Goal: Task Accomplishment & Management: Complete application form

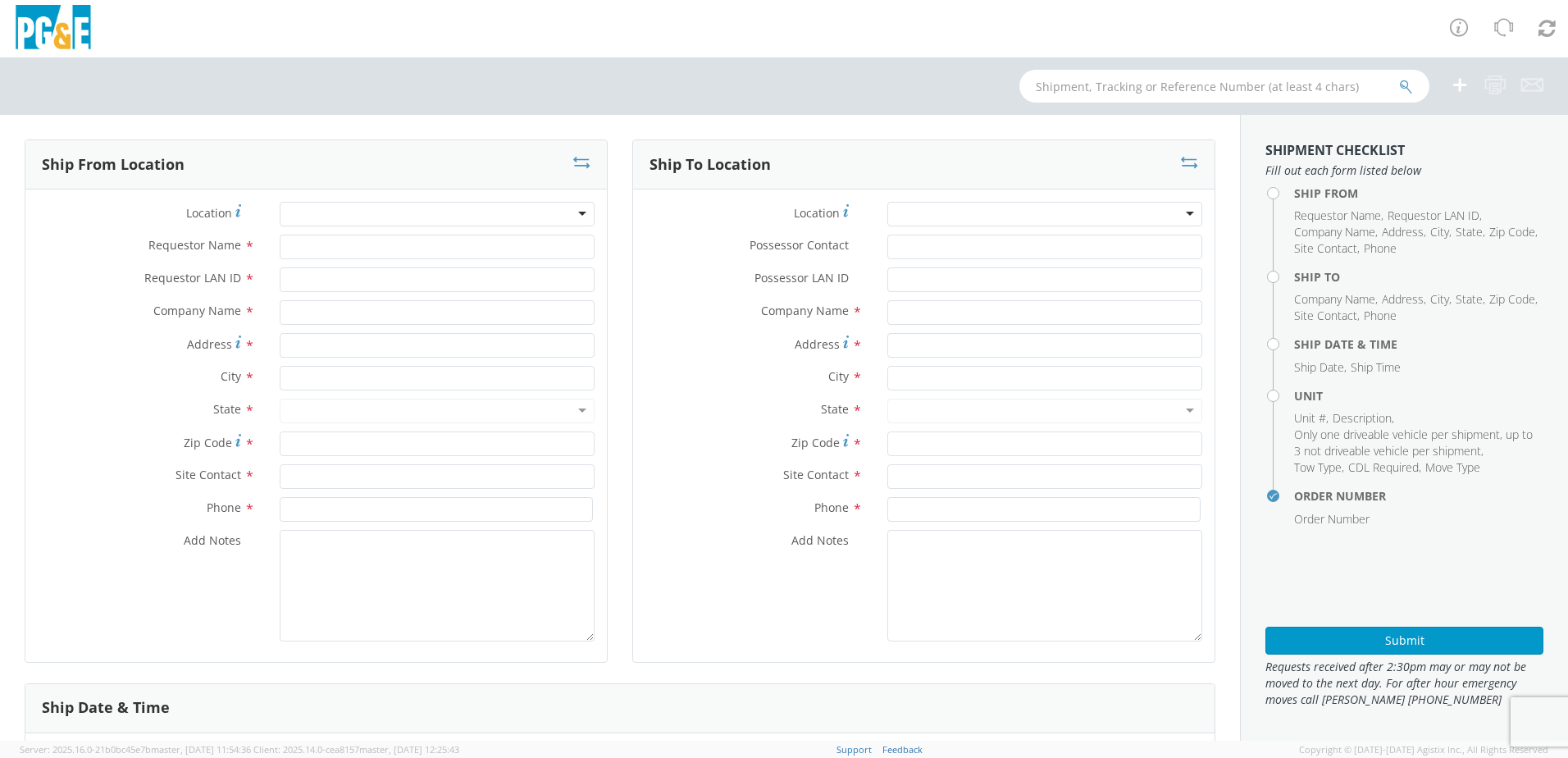
select select "2041093"
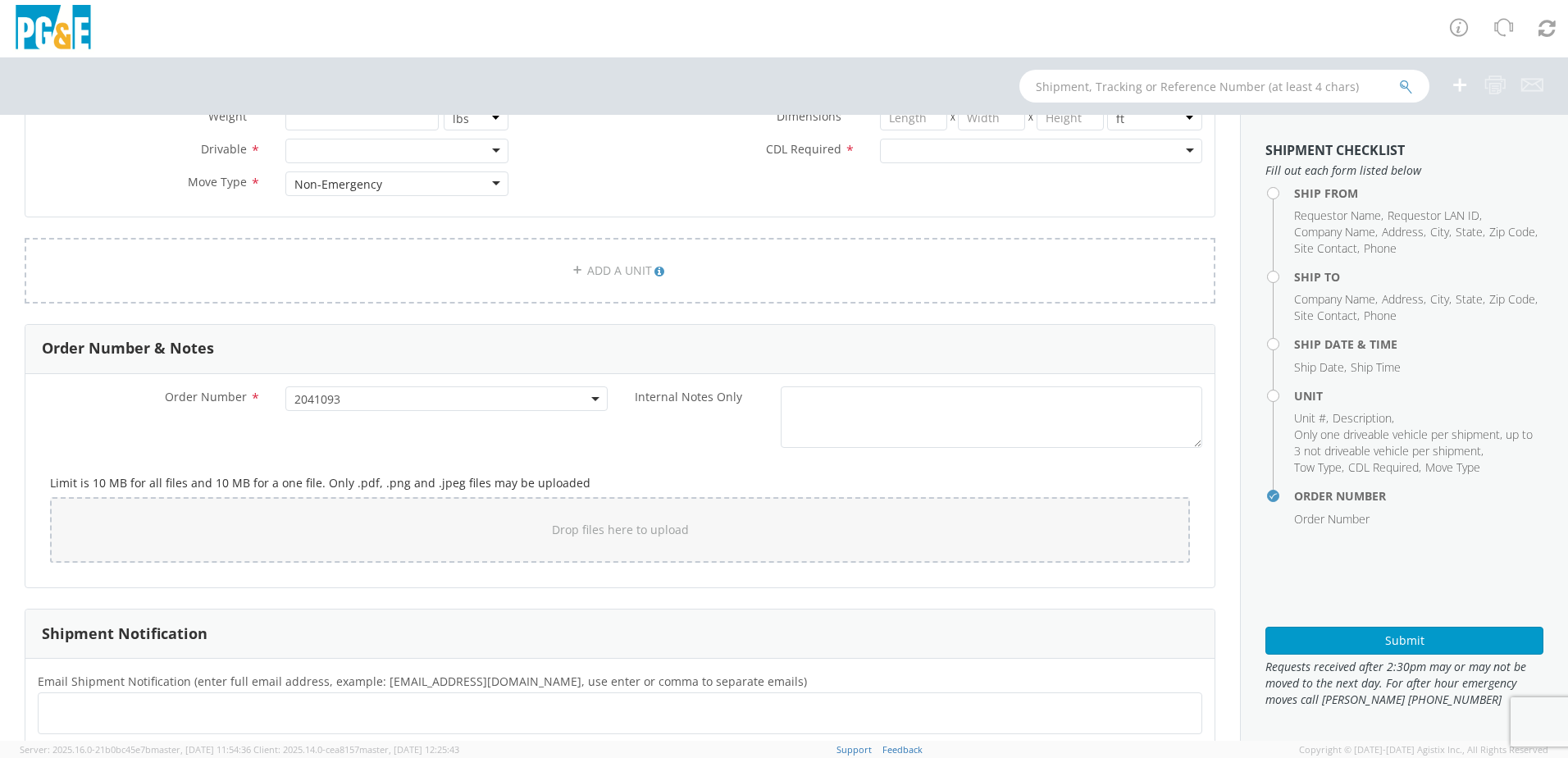
scroll to position [836, 0]
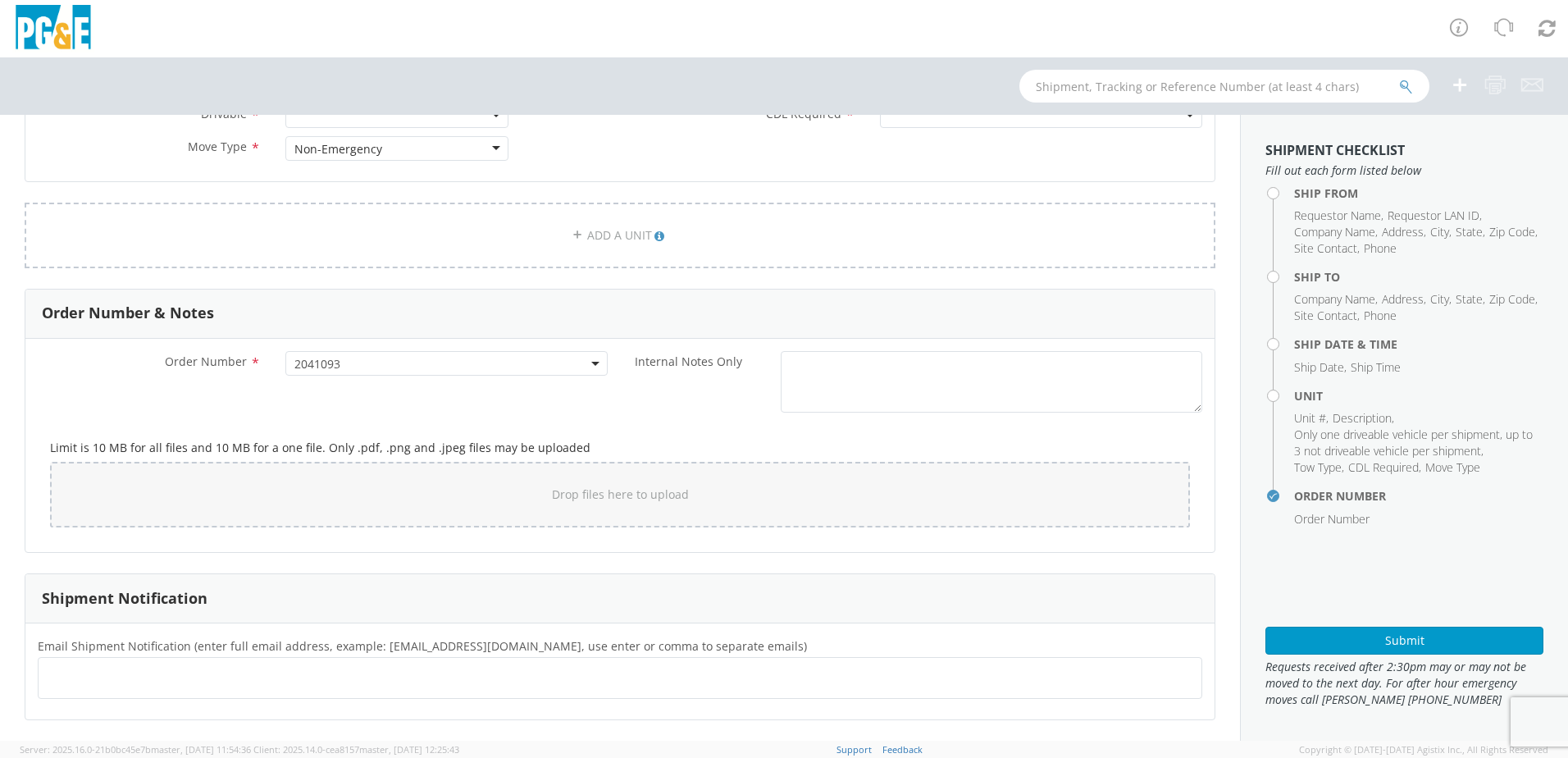
click at [519, 363] on span "2041093" at bounding box center [447, 363] width 304 height 16
click at [662, 402] on div "Internal Notes Only *" at bounding box center [918, 381] width 595 height 62
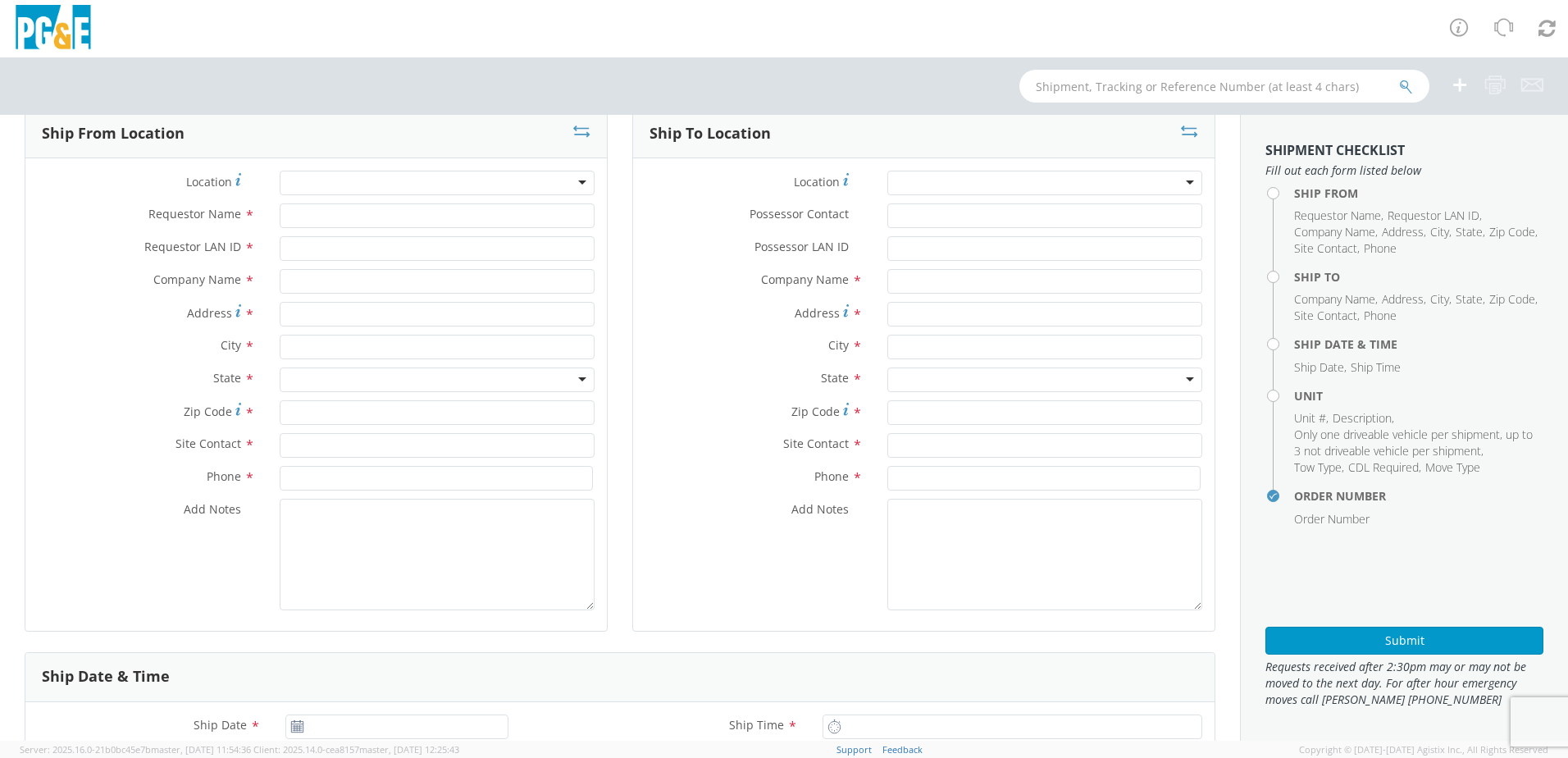
scroll to position [82, 0]
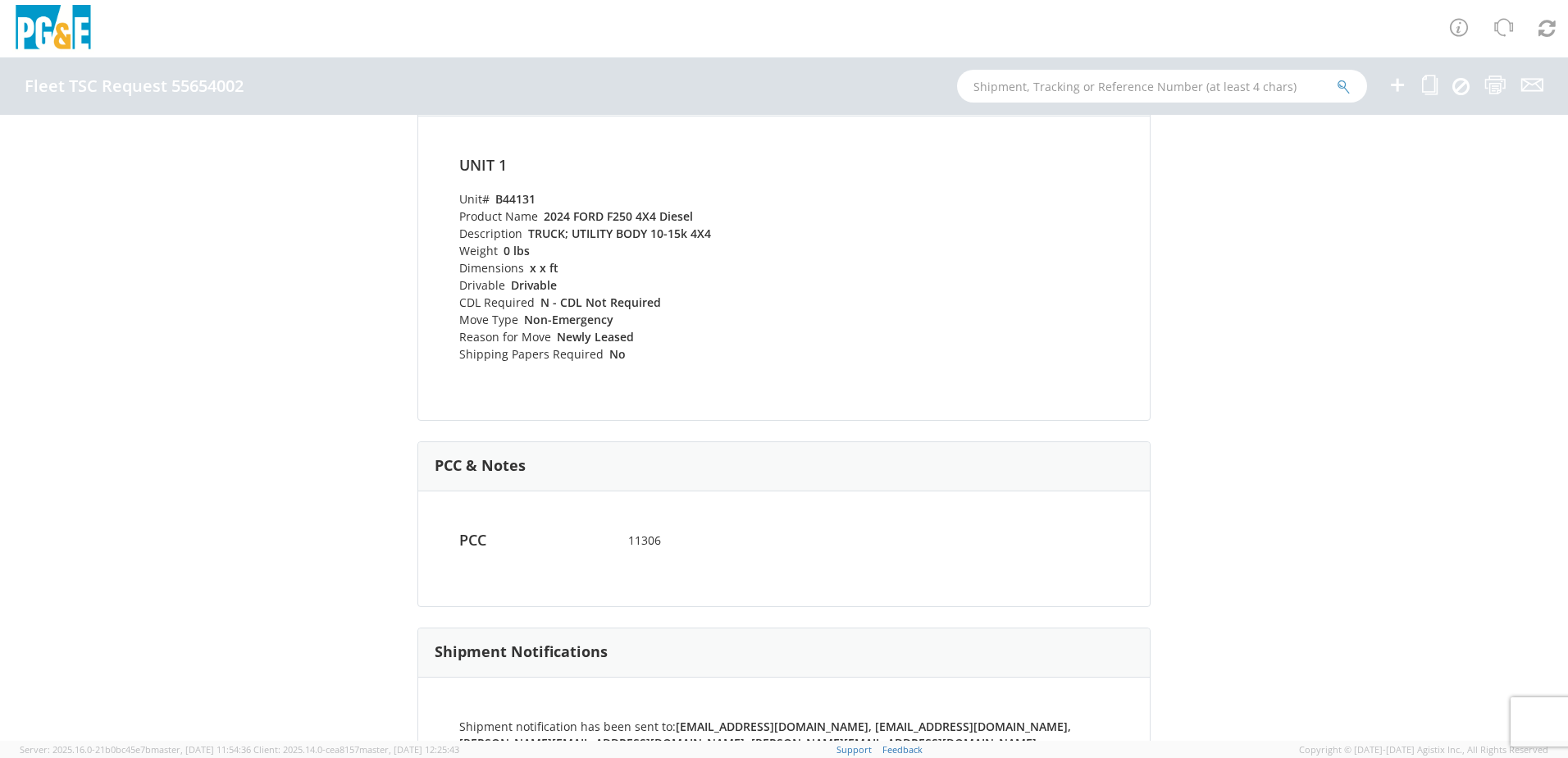
scroll to position [532, 0]
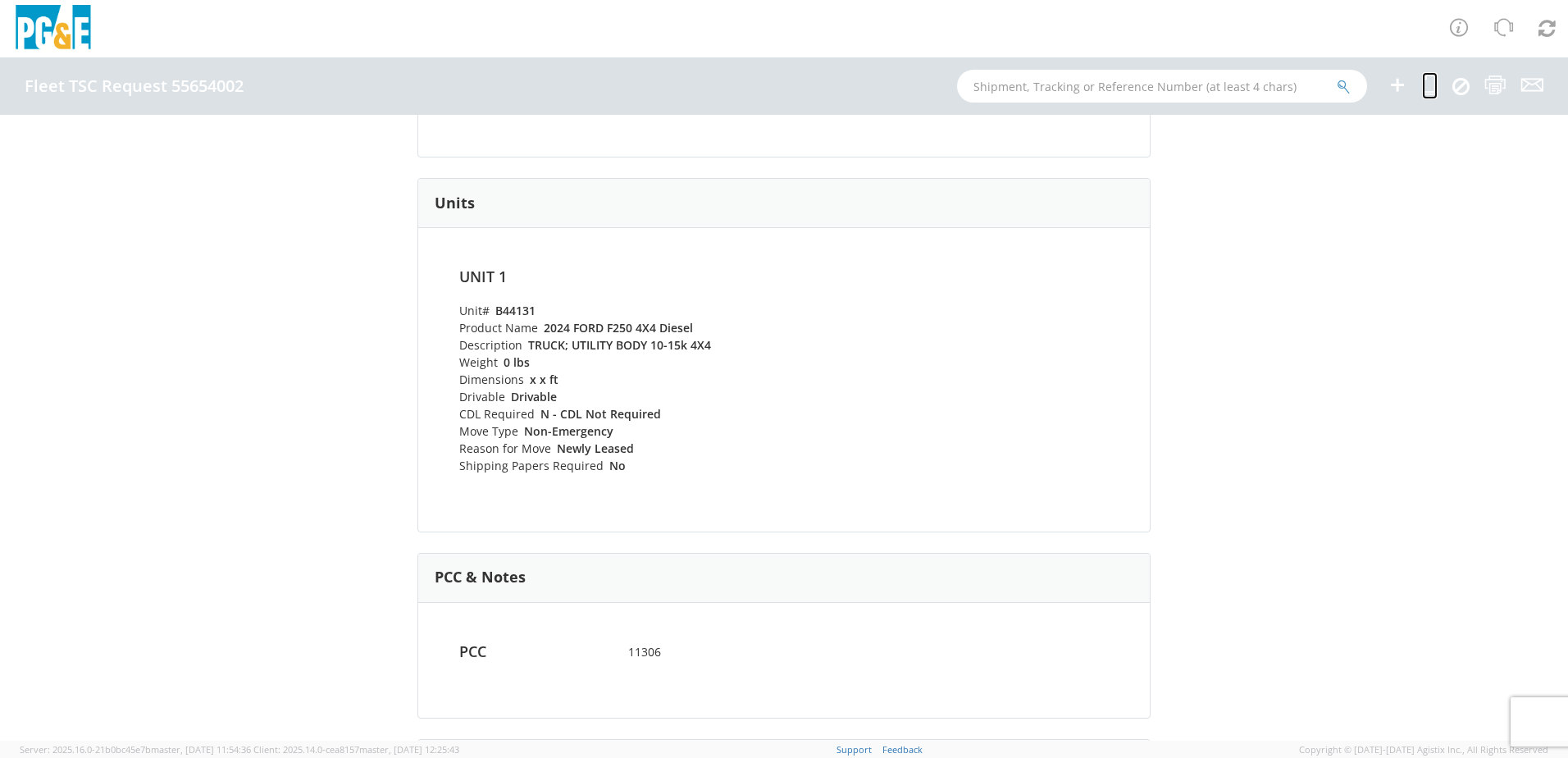
click at [1426, 87] on icon at bounding box center [1430, 85] width 16 height 20
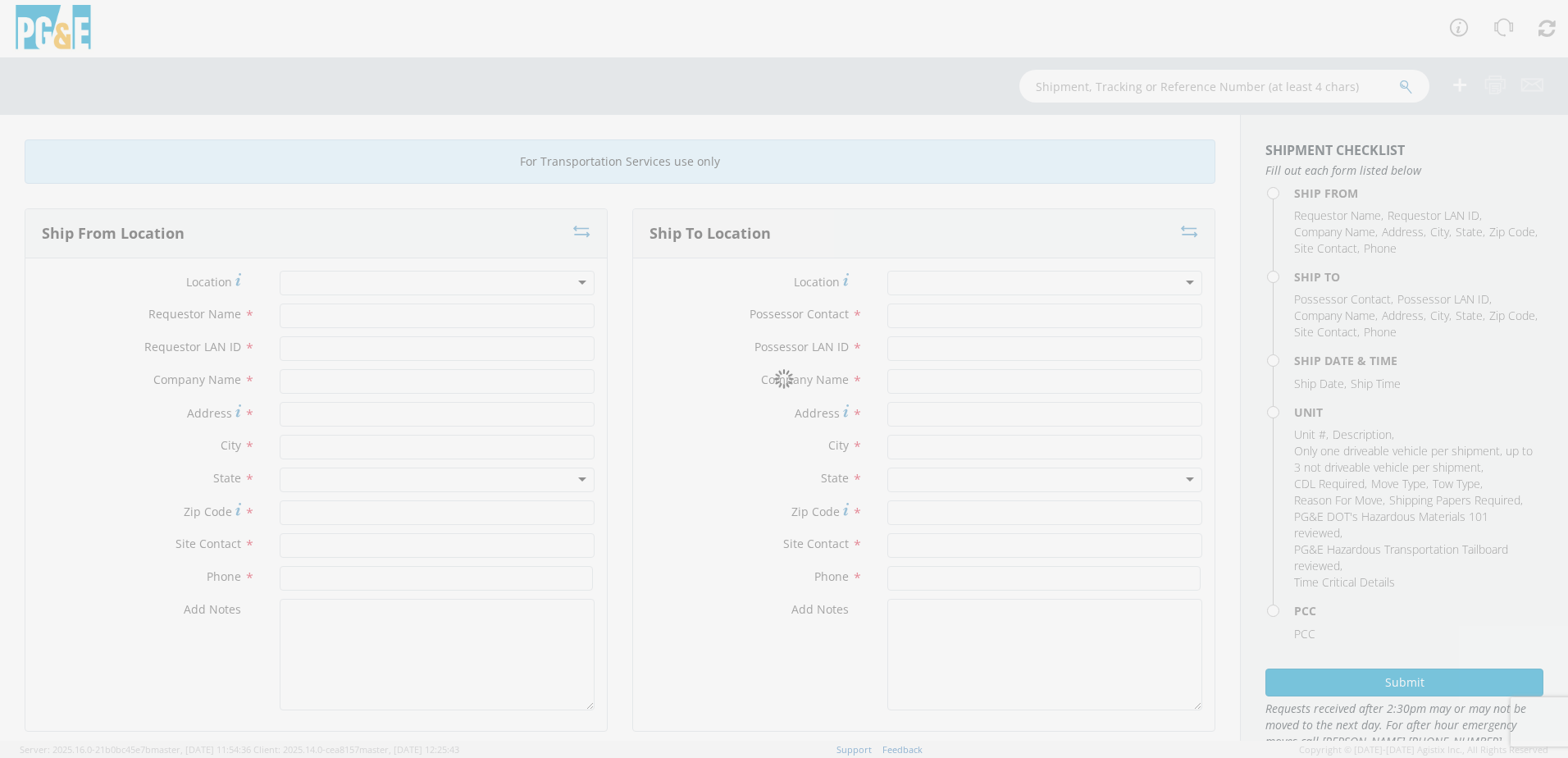
type input "WHITNEY MCKINNEY"
type input "WBM7"
type input "EPIC CHEVROLET"
type input "2449 FULTON AVE"
type input "SACRAMENTO"
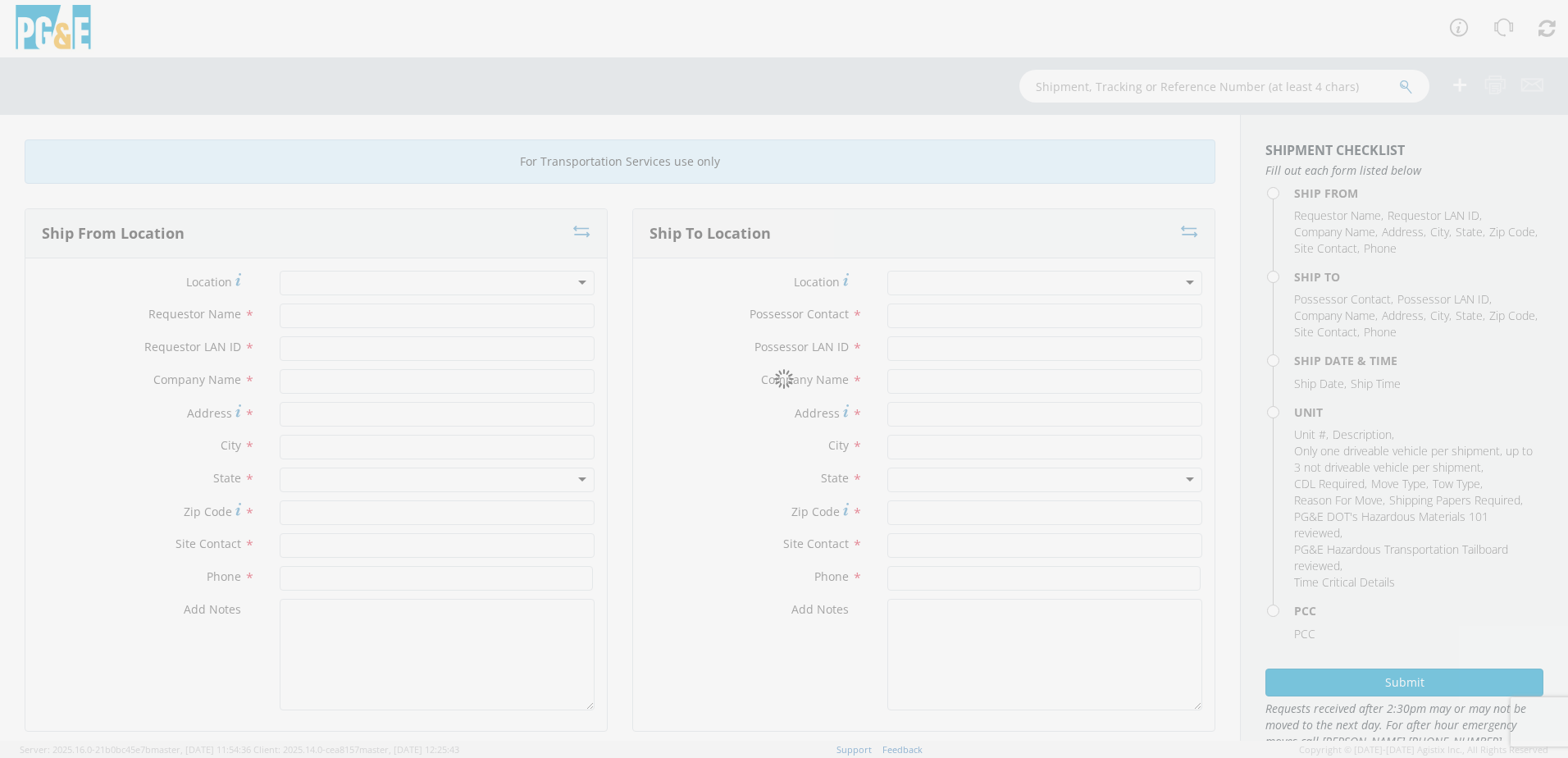
type input "95825"
type input "Sasha Peterson"
type input "916-609-1744"
type input "Aaron Ahlers"
type input "AQAB"
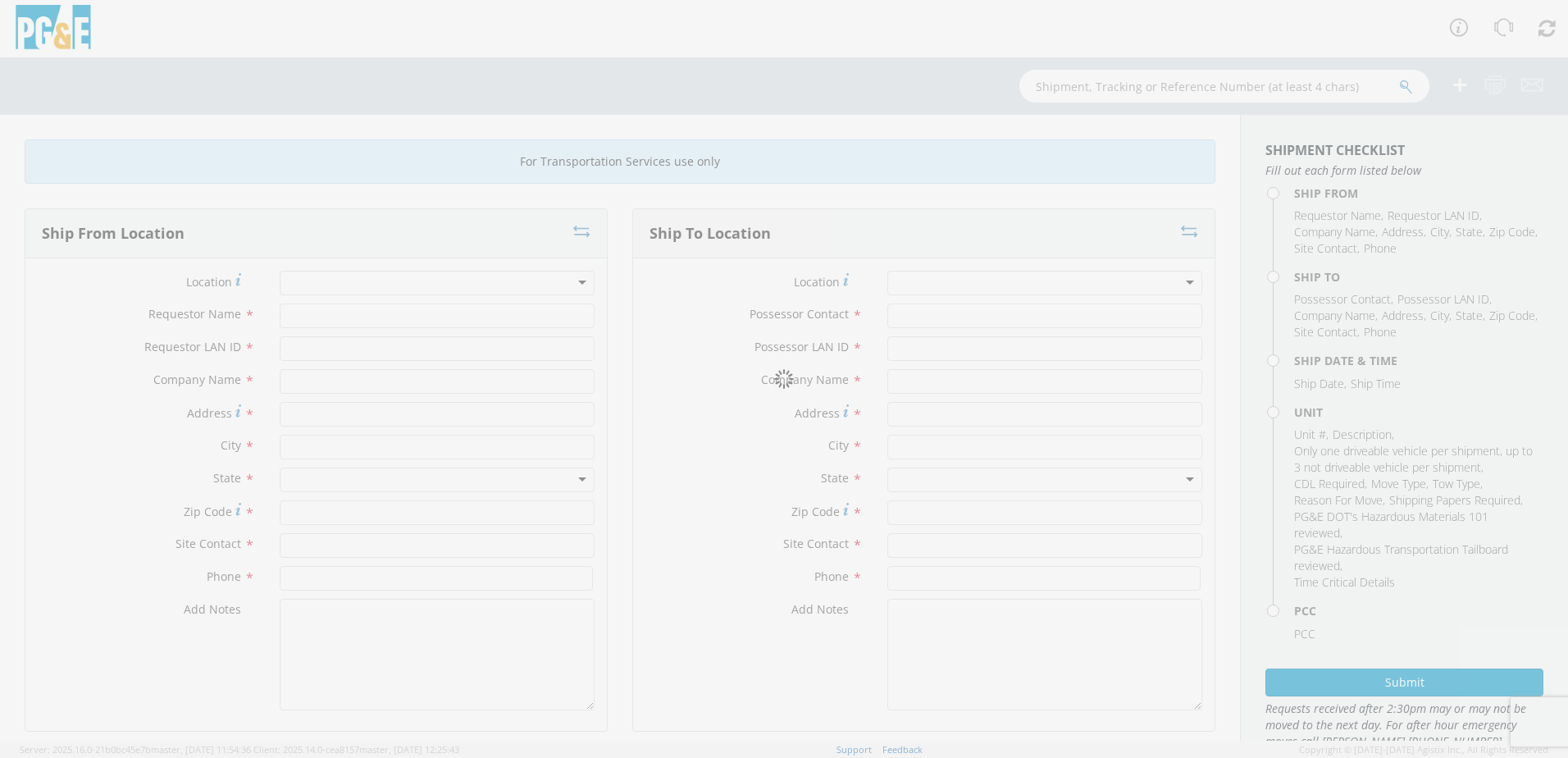
type input "ENOVEN"
type input "5125 Caterpillar Rd"
type input "Redding"
type input "96003"
type input "Shawn F"
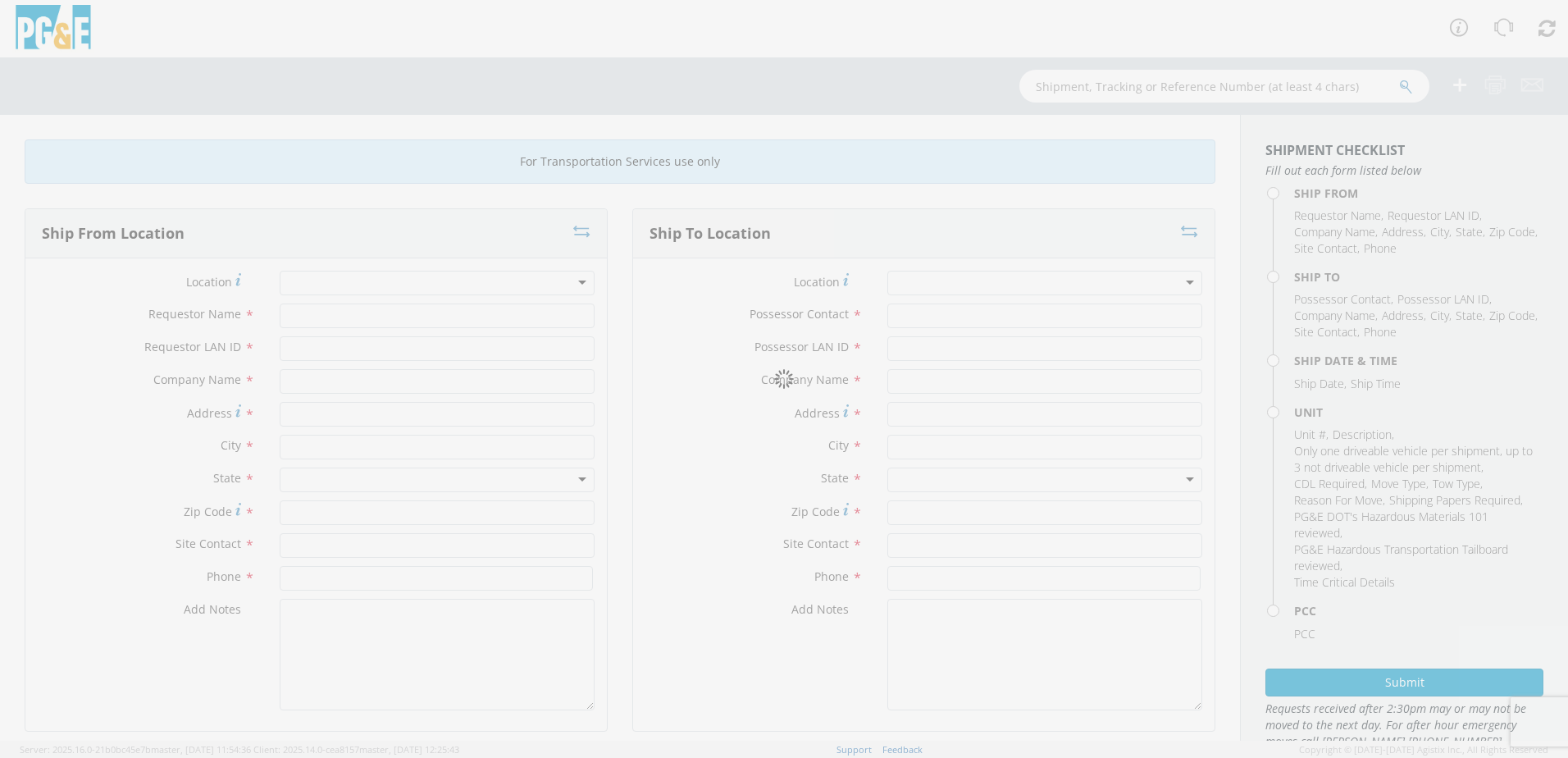
type input "(530) 605-4198"
type input "05/22/2025"
type input "TRUCK; UTILITY BODY 10-15k 4X4"
type input "0"
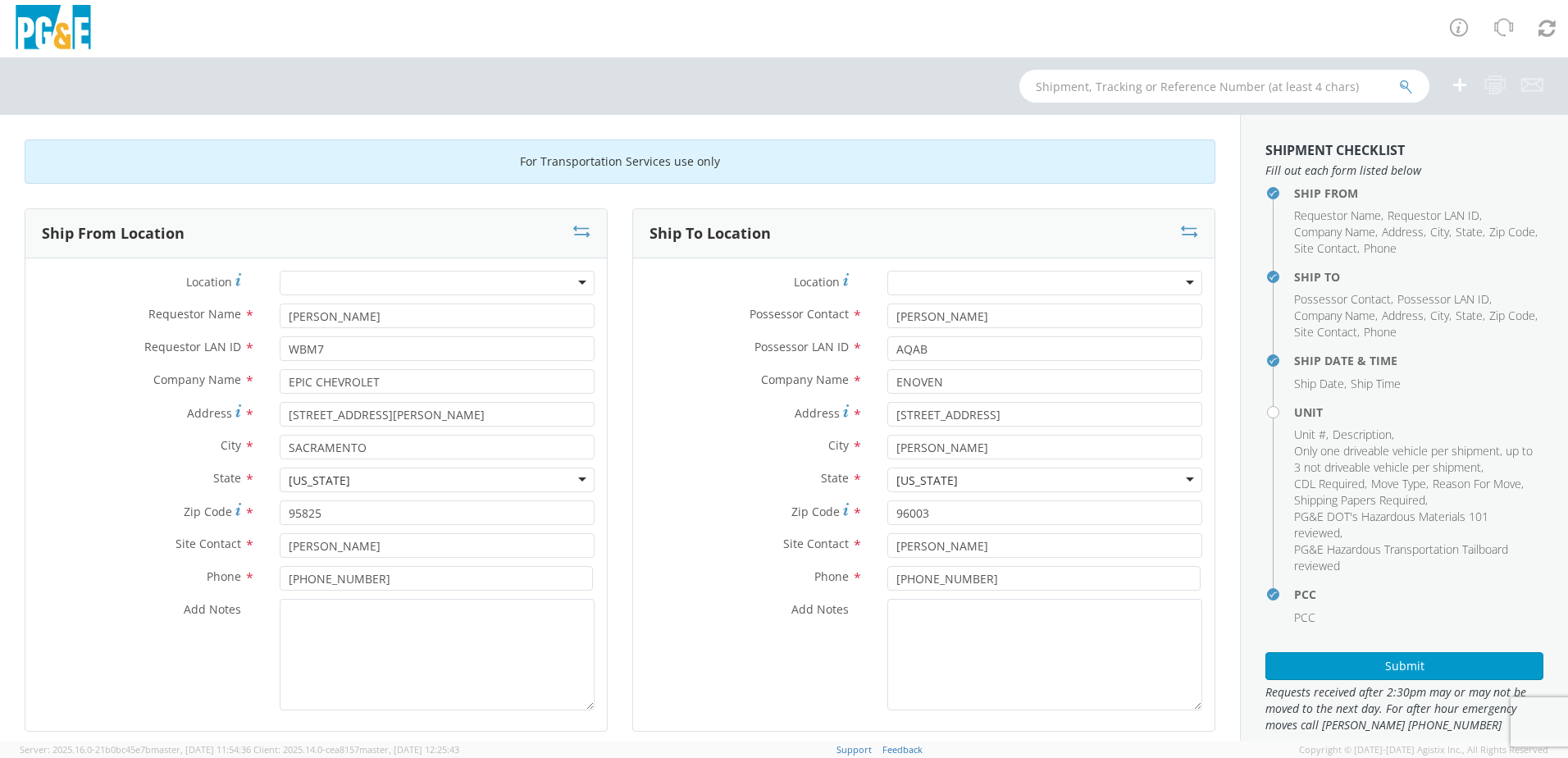
select select "11306"
select select "B44131"
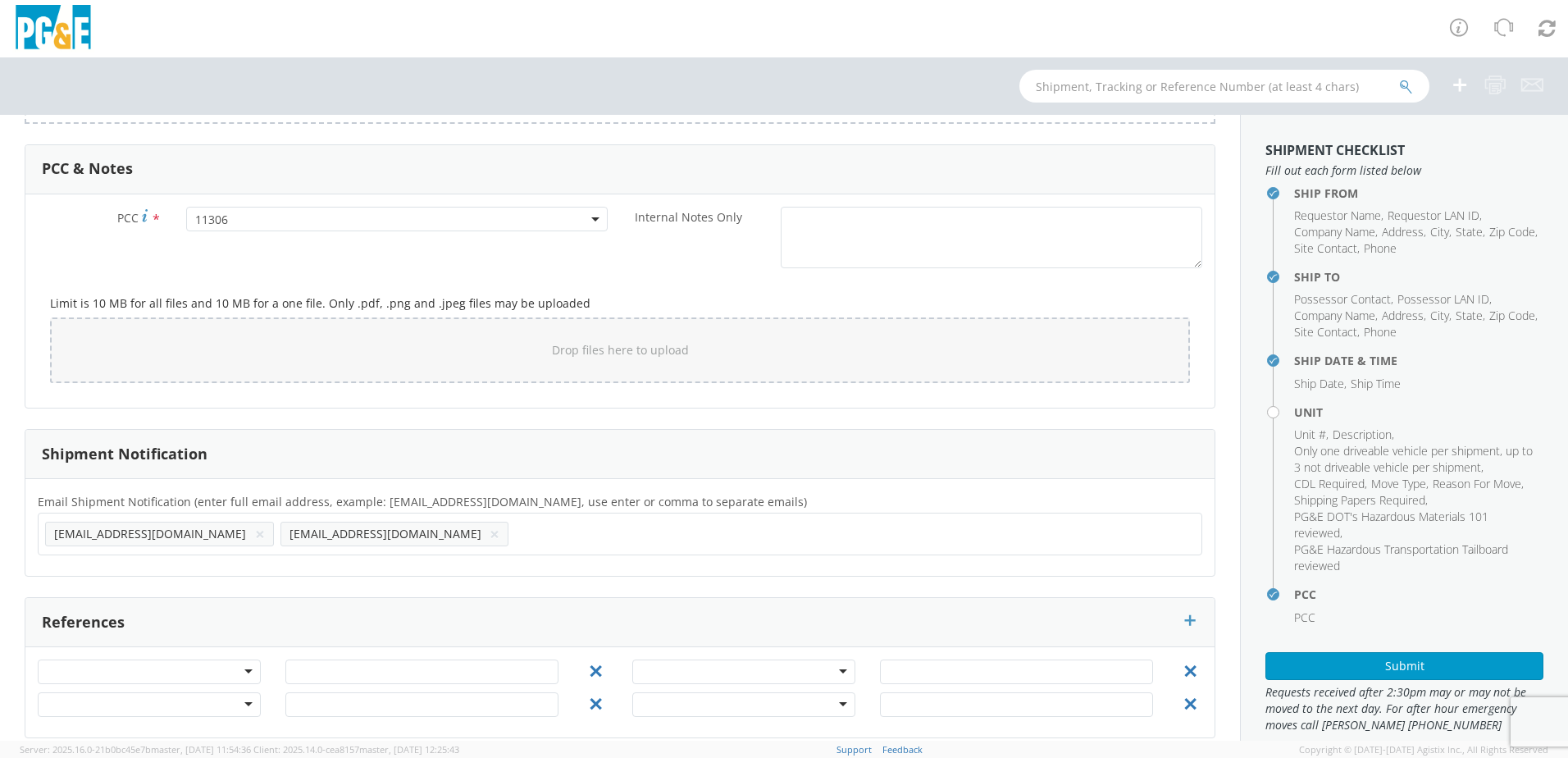
scroll to position [1227, 0]
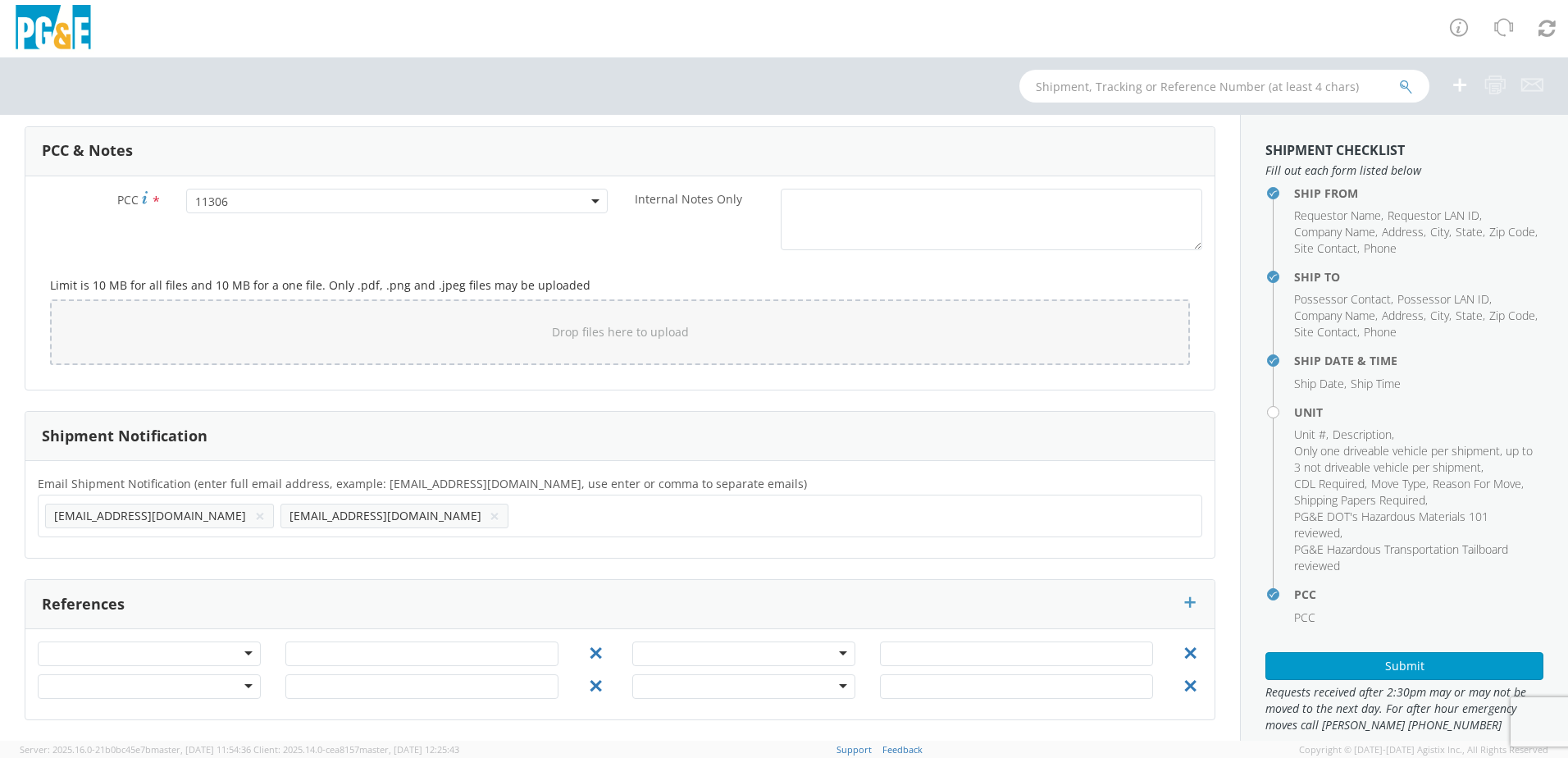
click at [247, 652] on div at bounding box center [149, 653] width 223 height 25
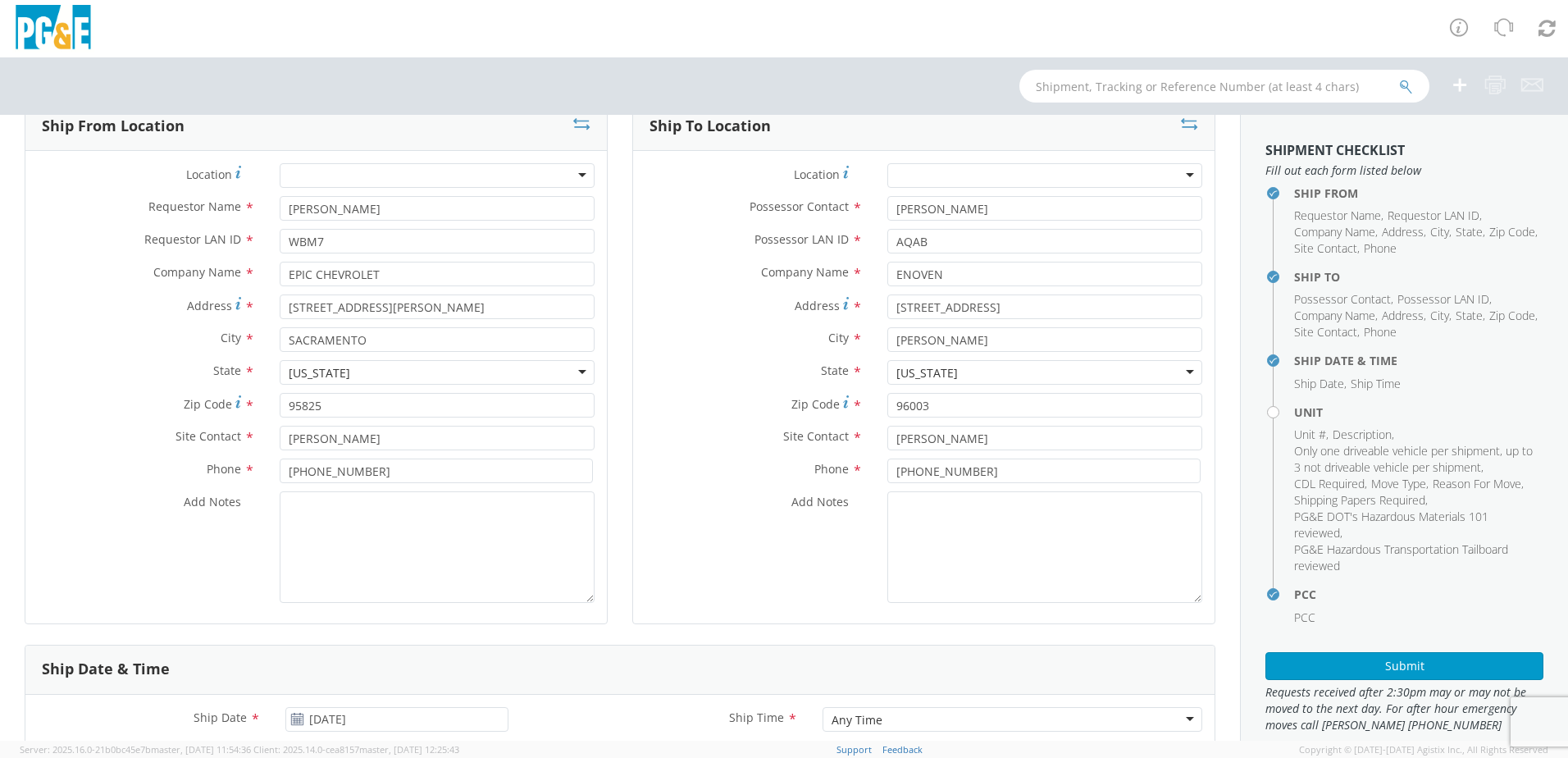
scroll to position [0, 0]
